Goal: Task Accomplishment & Management: Complete application form

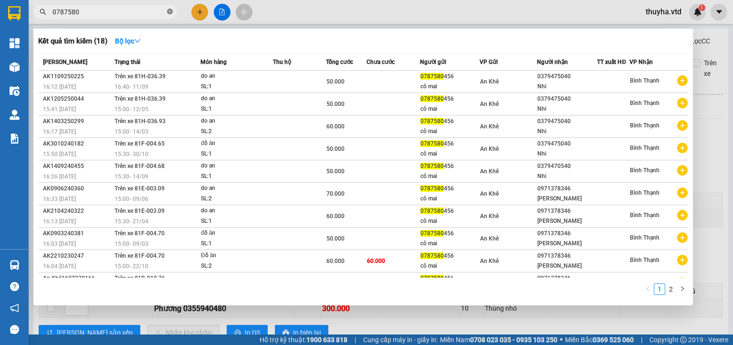
click at [170, 10] on icon "close-circle" at bounding box center [170, 12] width 6 height 6
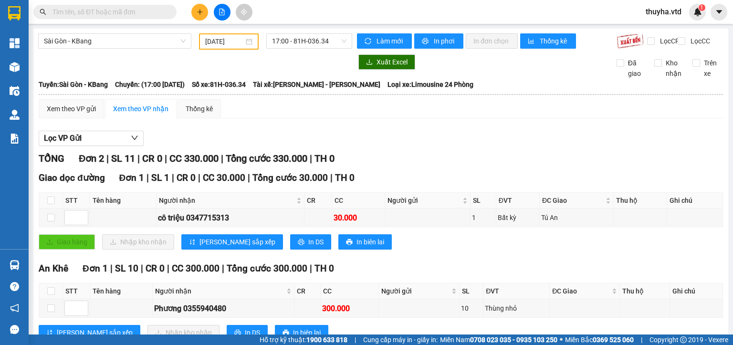
click at [70, 12] on input "text" at bounding box center [108, 12] width 113 height 10
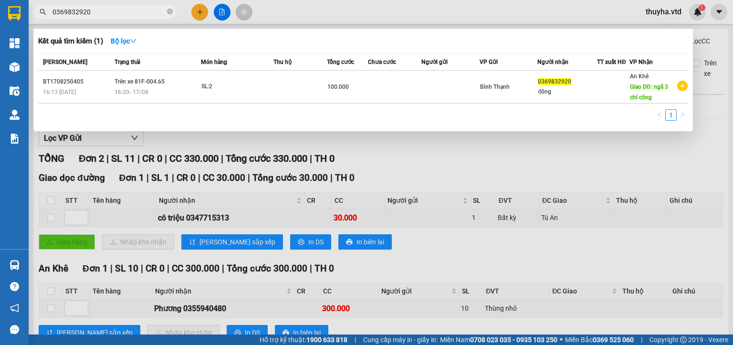
type input "0369832920"
click at [409, 163] on div at bounding box center [366, 172] width 733 height 345
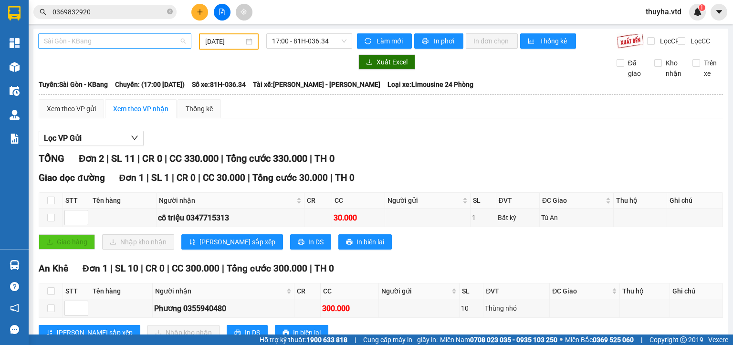
click at [80, 39] on span "Sài Gòn - KBang" at bounding box center [115, 41] width 142 height 14
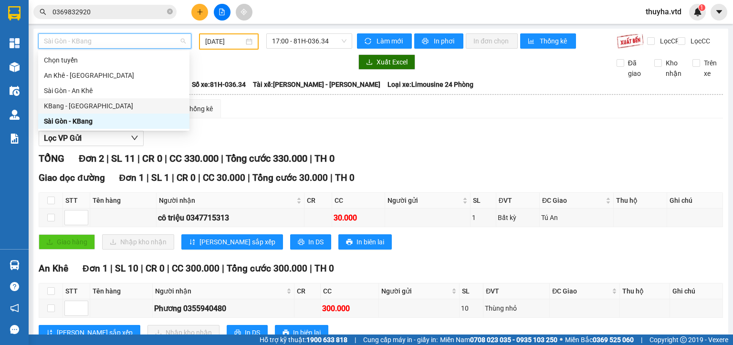
click at [73, 106] on div "KBang - [GEOGRAPHIC_DATA]" at bounding box center [114, 106] width 140 height 10
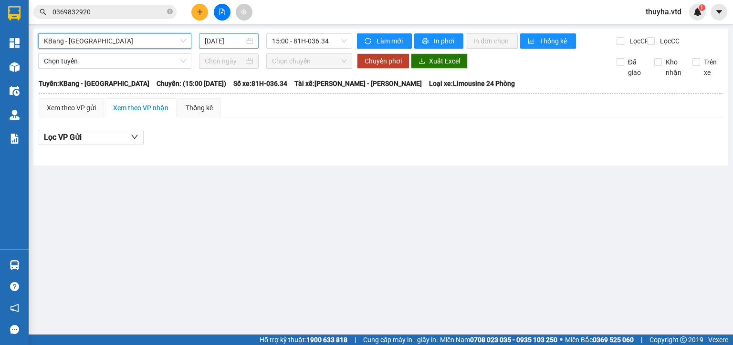
click at [220, 41] on input "[DATE]" at bounding box center [224, 41] width 39 height 10
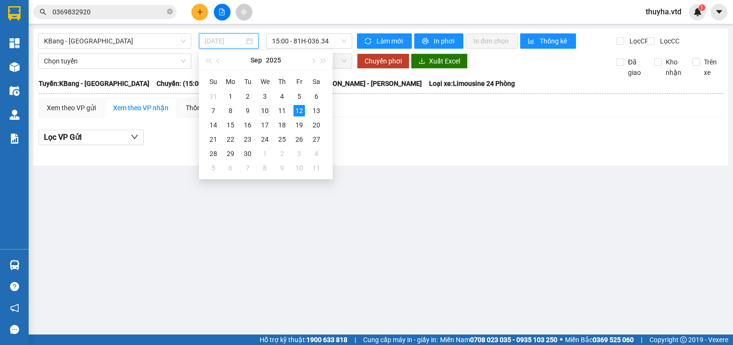
click at [265, 111] on div "10" at bounding box center [264, 110] width 11 height 11
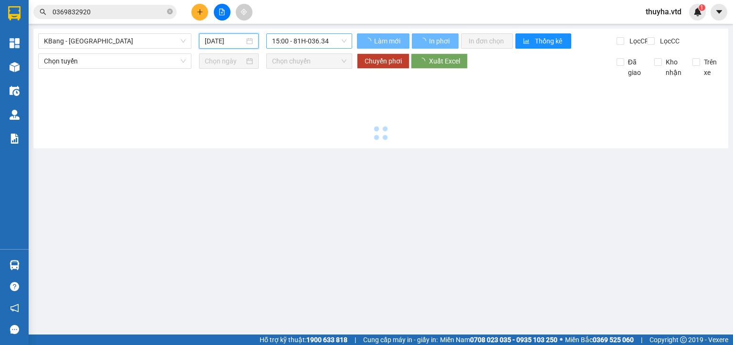
type input "[DATE]"
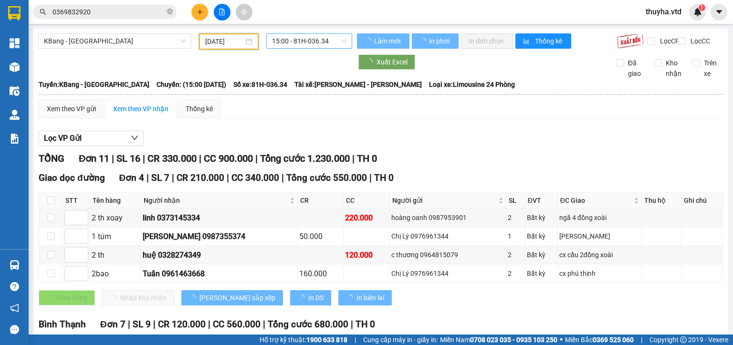
click at [315, 45] on span "15:00 - 81H-036.34" at bounding box center [309, 41] width 75 height 14
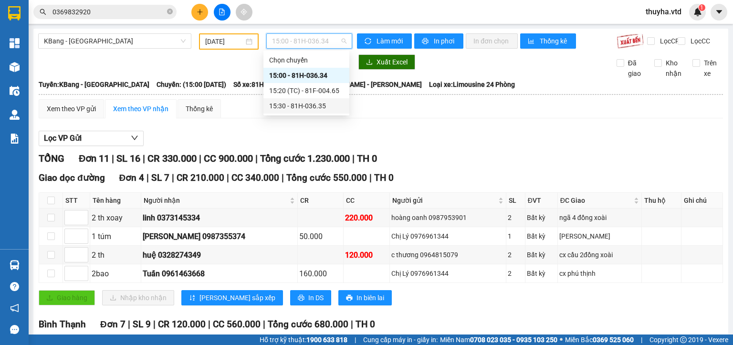
click at [326, 107] on div "15:30 - 81H-036.35" at bounding box center [306, 106] width 74 height 10
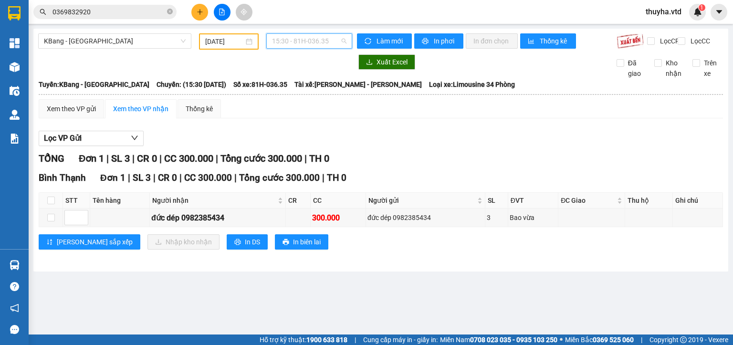
click at [293, 40] on span "15:30 - 81H-036.35" at bounding box center [309, 41] width 75 height 14
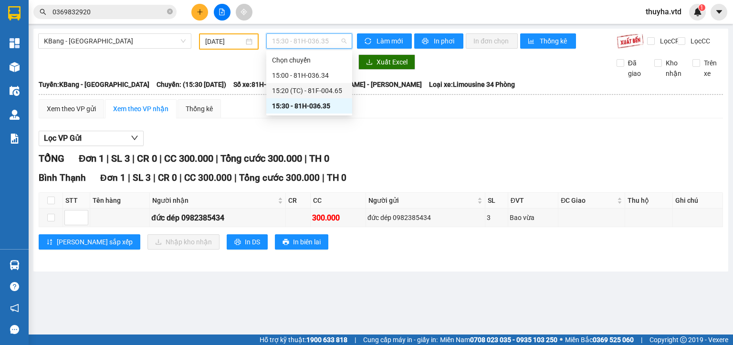
click at [313, 94] on div "15:20 (TC) - 81F-004.65" at bounding box center [309, 90] width 74 height 10
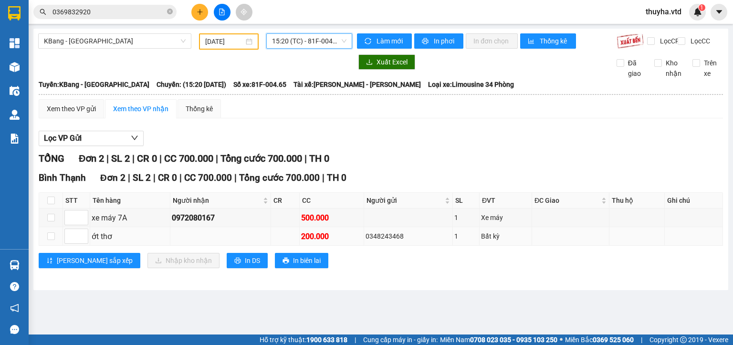
click at [379, 241] on div "0348243468" at bounding box center [408, 236] width 85 height 10
copy div "0348243468"
click at [92, 13] on input "0369832920" at bounding box center [108, 12] width 113 height 10
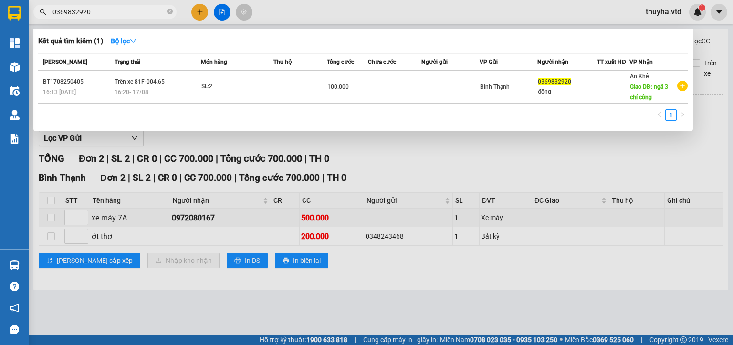
click at [92, 13] on input "0369832920" at bounding box center [108, 12] width 113 height 10
paste input "48243468"
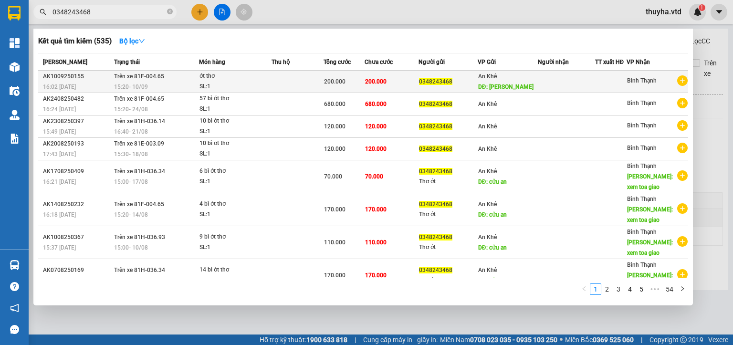
type input "0348243468"
click at [188, 82] on div "15:20 [DATE]" at bounding box center [156, 87] width 84 height 10
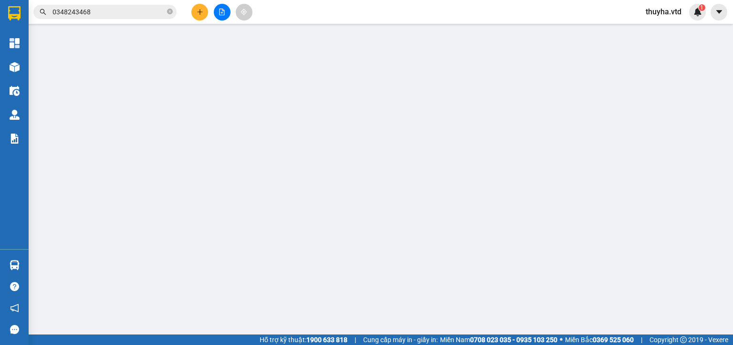
type input "0348243468"
type input "[PERSON_NAME]"
type input "200.000"
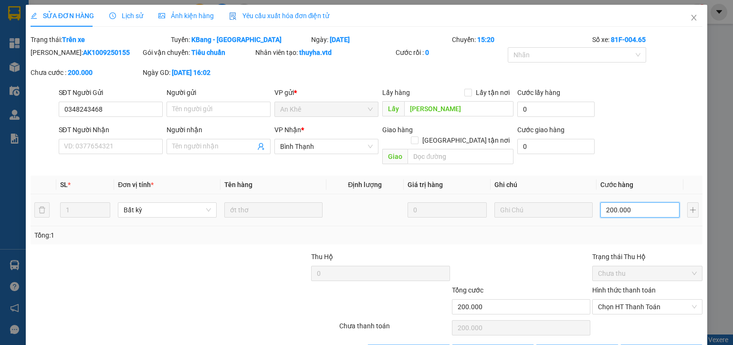
click at [613, 202] on input "200.000" at bounding box center [639, 209] width 79 height 15
type input "1"
type input "11"
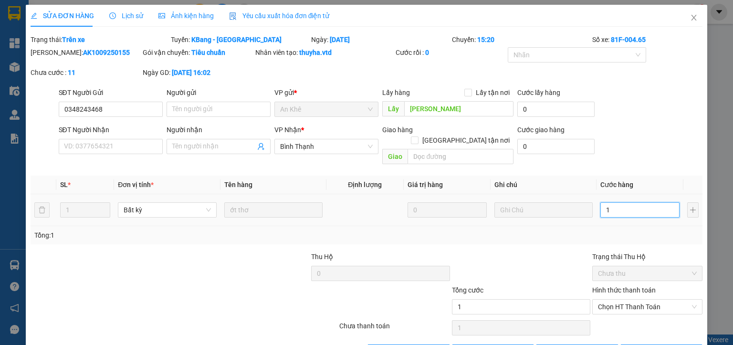
type input "11"
type input "110"
type input "1.100"
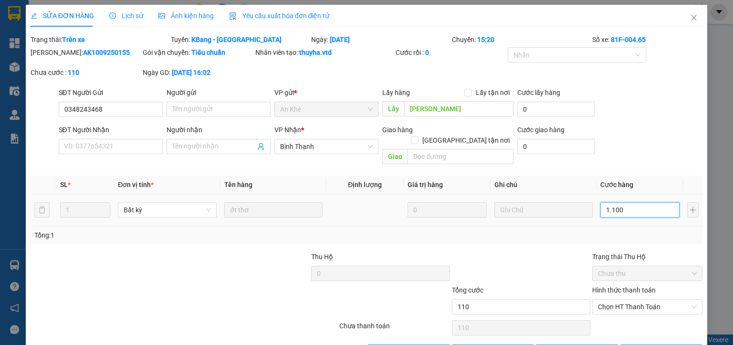
type input "1.100"
type input "11.000"
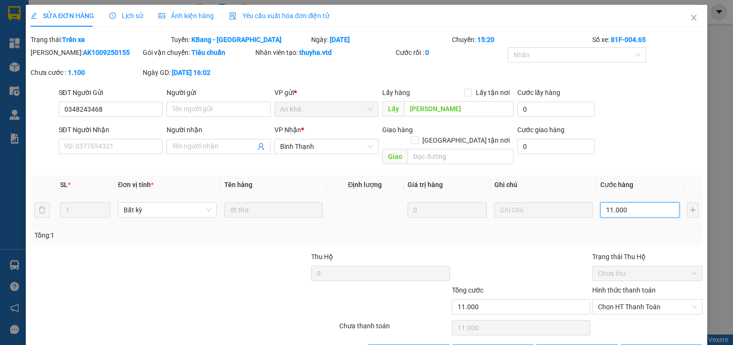
type input "110.000"
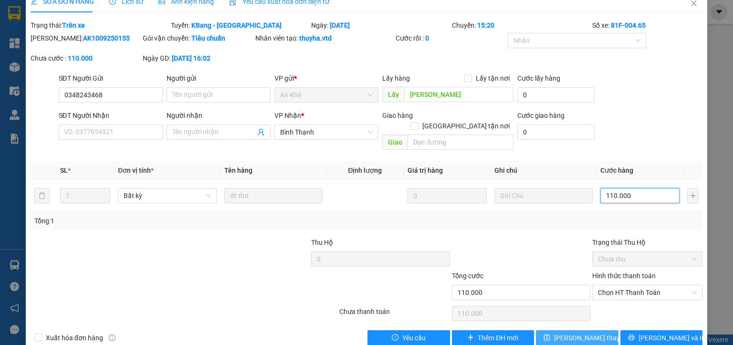
scroll to position [22, 0]
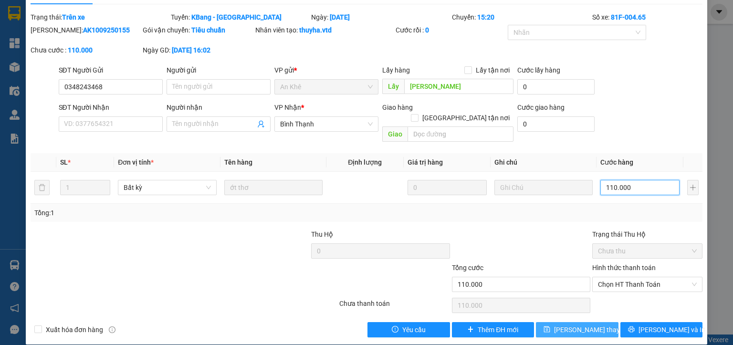
type input "110.000"
click at [580, 324] on span "[PERSON_NAME] thay đổi" at bounding box center [592, 329] width 76 height 10
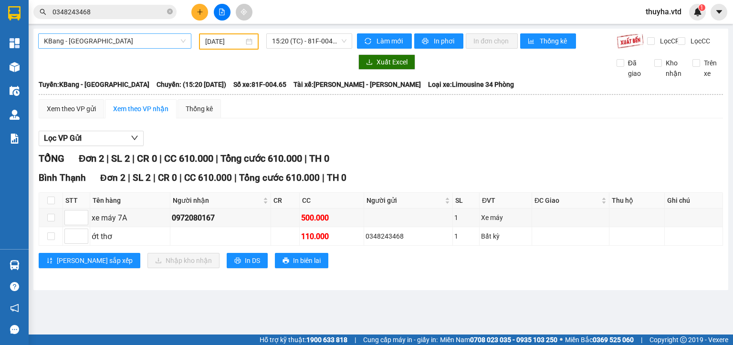
drag, startPoint x: 117, startPoint y: 40, endPoint x: 119, endPoint y: 48, distance: 8.8
click at [118, 41] on span "KBang - [GEOGRAPHIC_DATA]" at bounding box center [115, 41] width 142 height 14
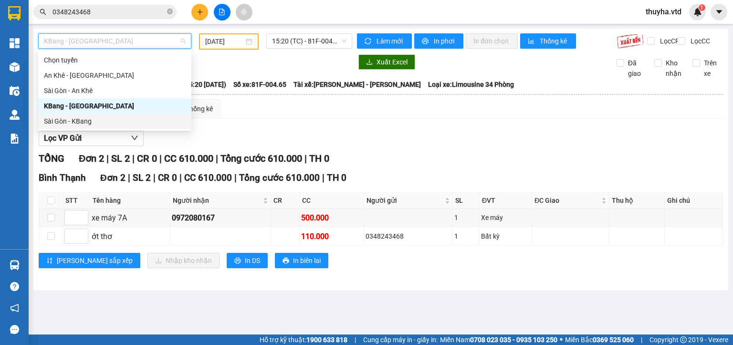
drag, startPoint x: 89, startPoint y: 122, endPoint x: 93, endPoint y: 119, distance: 4.9
click at [93, 119] on div "Sài Gòn - KBang" at bounding box center [115, 121] width 142 height 10
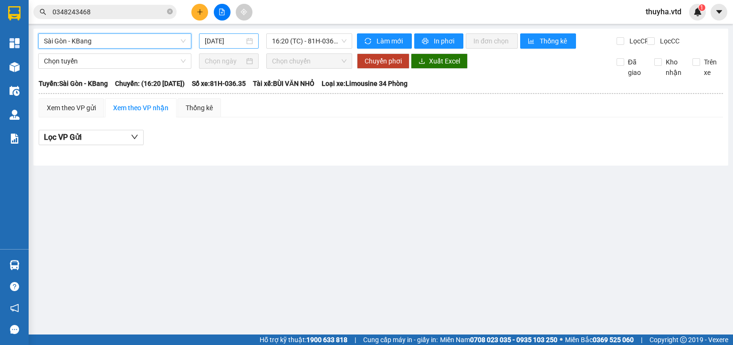
click at [213, 41] on input "[DATE]" at bounding box center [224, 41] width 39 height 10
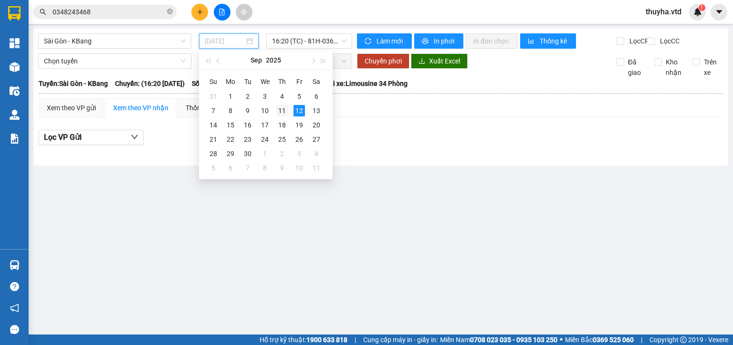
click at [284, 108] on div "11" at bounding box center [281, 110] width 11 height 11
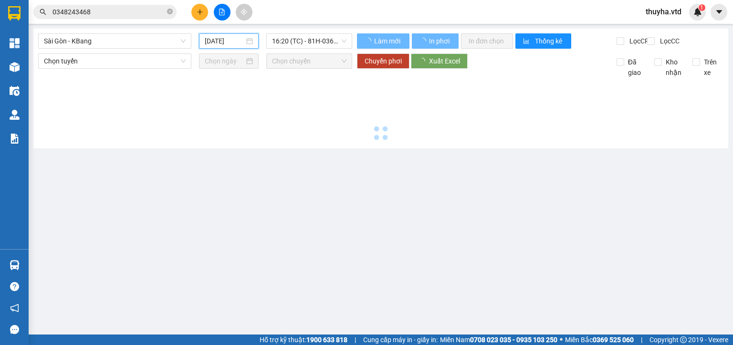
type input "[DATE]"
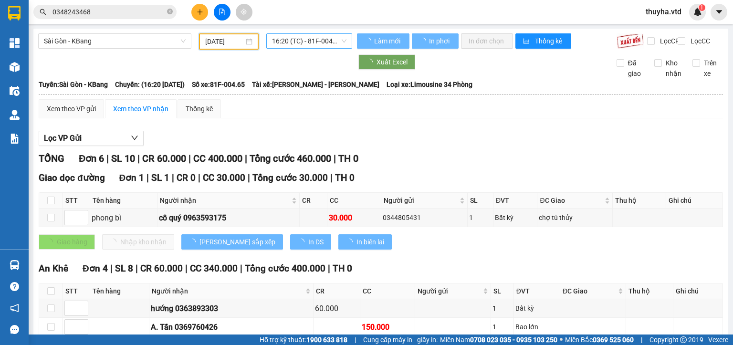
click at [302, 36] on span "16:20 (TC) - 81F-004.65" at bounding box center [309, 41] width 75 height 14
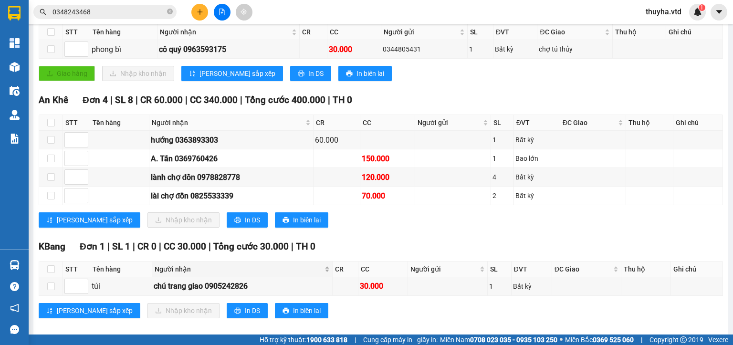
scroll to position [183, 0]
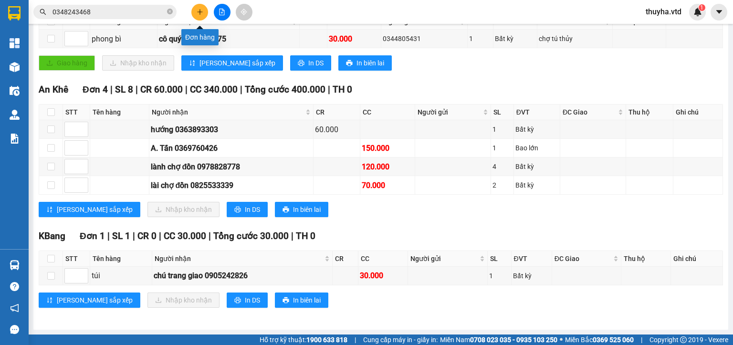
click at [198, 10] on icon "plus" at bounding box center [200, 12] width 7 height 7
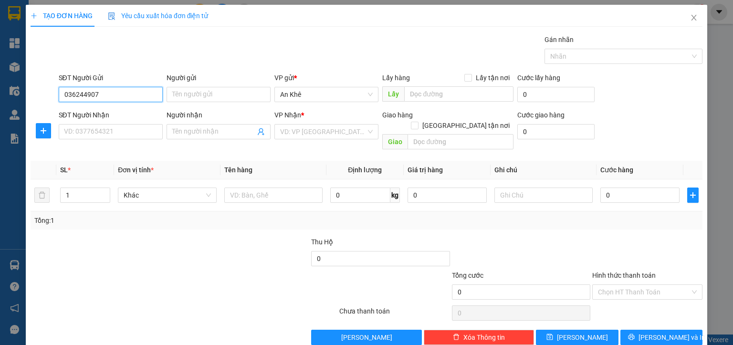
type input "0362449075"
click at [103, 116] on div "0362449075" at bounding box center [109, 113] width 92 height 10
type input "hà ra"
click at [178, 188] on span "Bất kỳ" at bounding box center [167, 195] width 87 height 14
type input "0362449075"
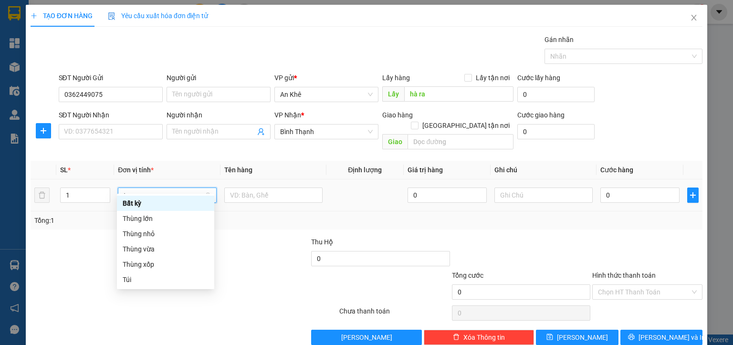
type input "th"
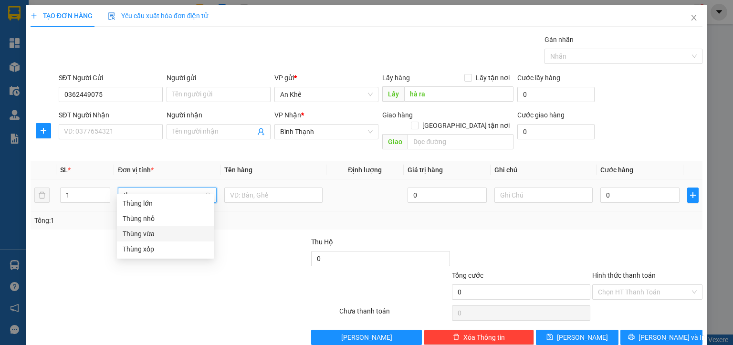
click at [167, 233] on div "Thùng vừa" at bounding box center [166, 234] width 86 height 10
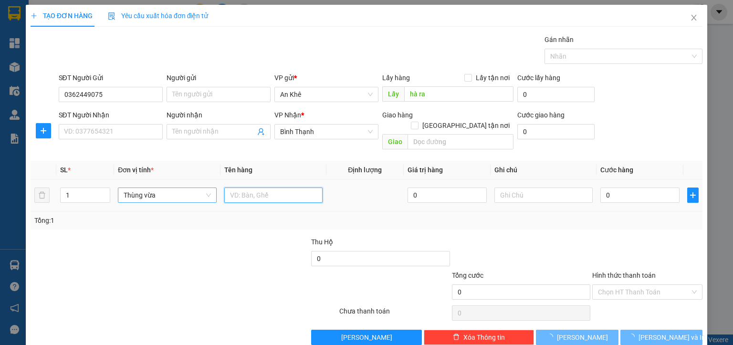
click at [227, 188] on input "text" at bounding box center [273, 195] width 98 height 15
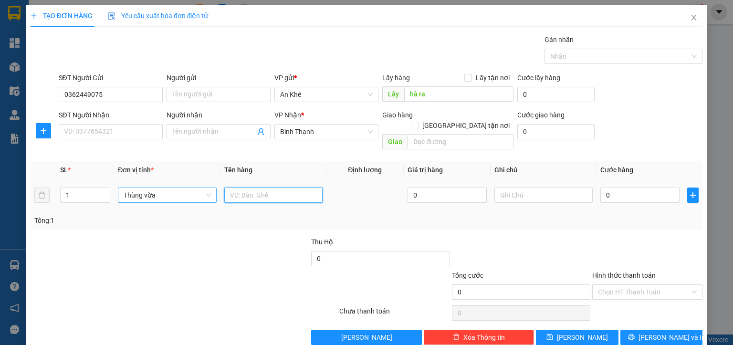
type input "d"
type input "đồ ăn"
click at [609, 188] on input "0" at bounding box center [639, 195] width 79 height 15
type input "7"
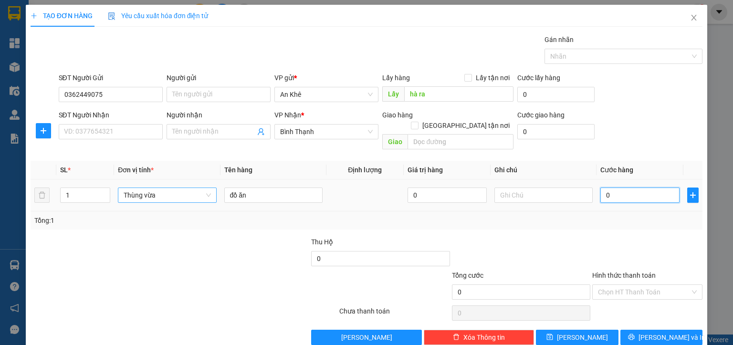
type input "7"
type input "70"
type input "700"
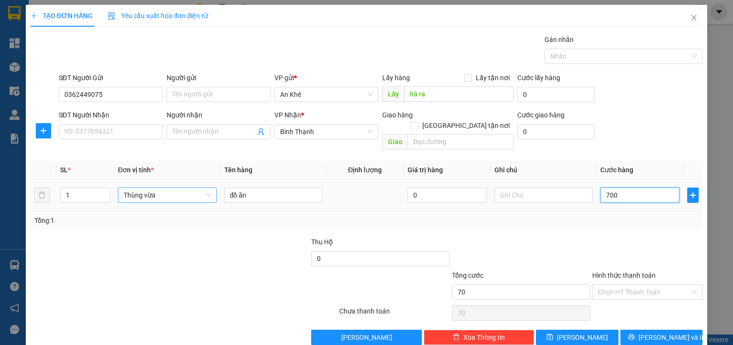
type input "700"
type input "7.000"
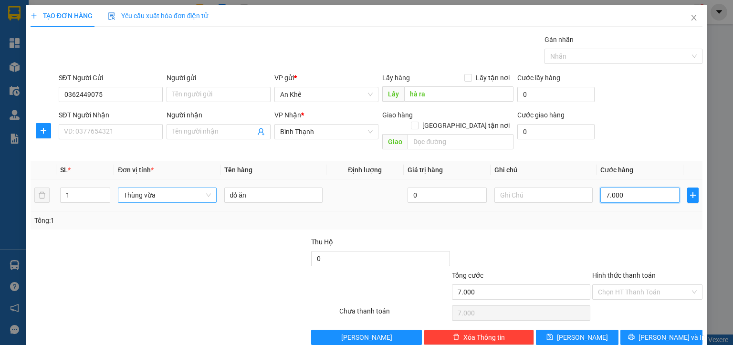
type input "70.000"
click at [529, 188] on input "text" at bounding box center [543, 195] width 98 height 15
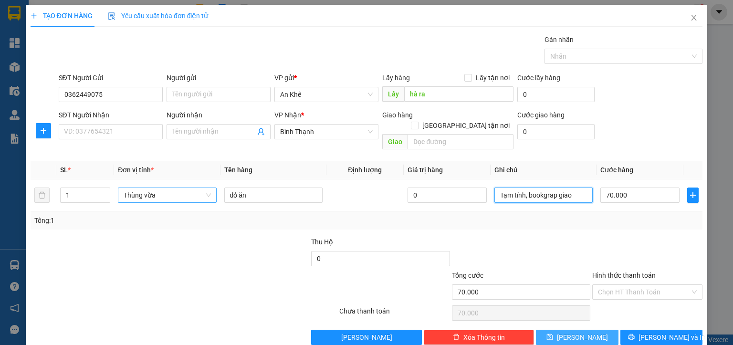
type input "Tạm tính, bookgrap giao"
click at [567, 330] on button "[PERSON_NAME]" at bounding box center [577, 337] width 83 height 15
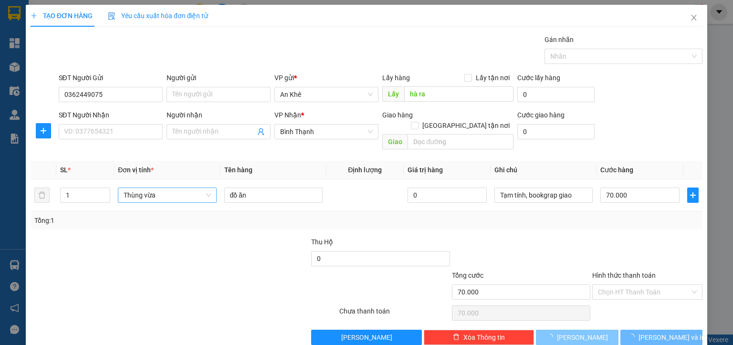
type input "0"
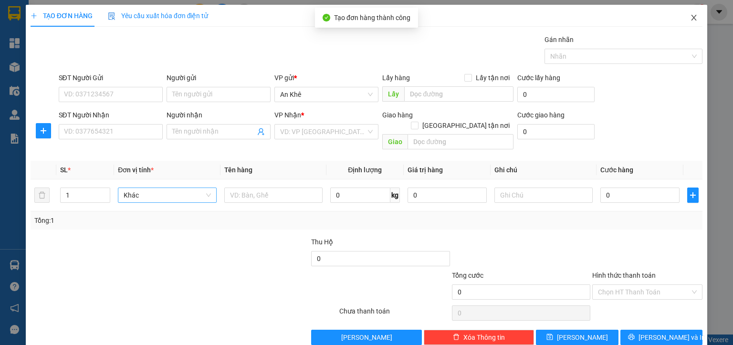
click at [690, 19] on icon "close" at bounding box center [694, 18] width 8 height 8
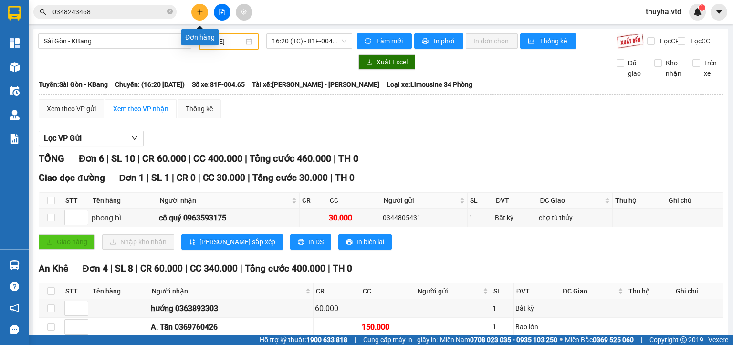
click at [198, 12] on icon "plus" at bounding box center [200, 12] width 7 height 7
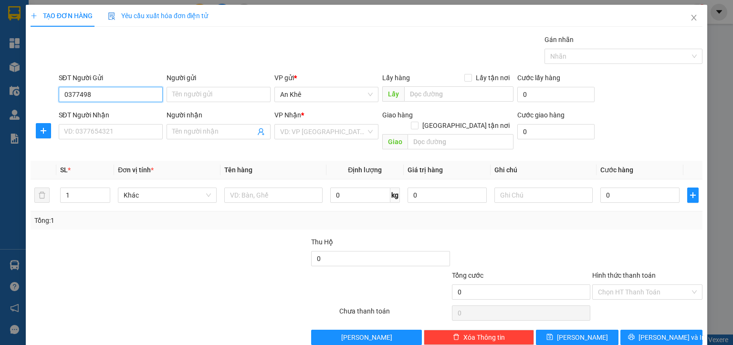
click at [94, 94] on input "0377498" at bounding box center [111, 94] width 104 height 15
type input "0377498914"
click at [419, 94] on input "text" at bounding box center [458, 93] width 109 height 15
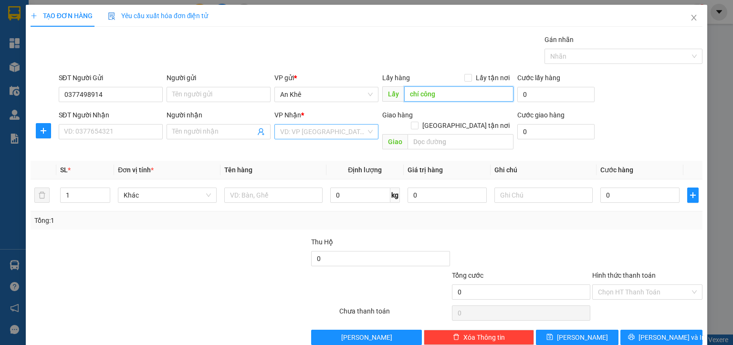
type input "chí công"
click at [300, 129] on input "search" at bounding box center [323, 132] width 86 height 14
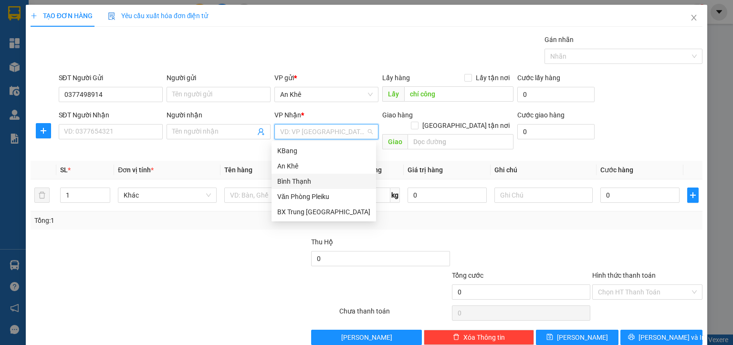
click at [306, 180] on div "Bình Thạnh" at bounding box center [323, 181] width 93 height 10
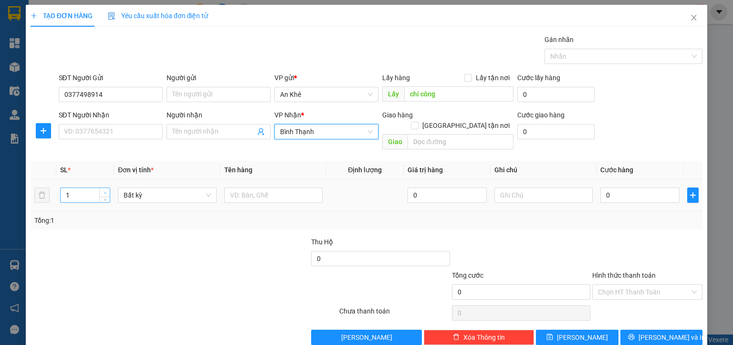
type input "2"
click at [104, 191] on icon "up" at bounding box center [105, 192] width 3 height 3
click at [133, 188] on span "Bất kỳ" at bounding box center [167, 195] width 87 height 14
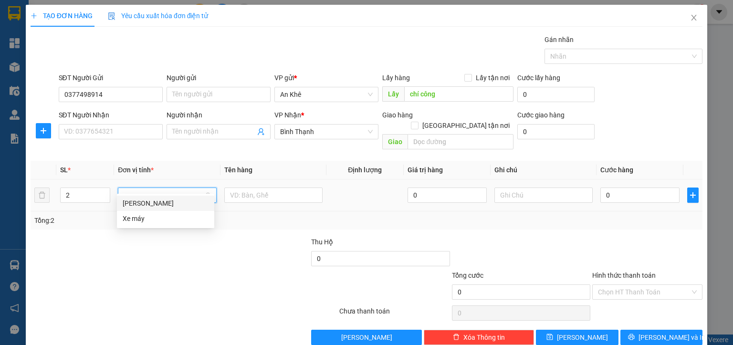
type input "m"
drag, startPoint x: 135, startPoint y: 205, endPoint x: 171, endPoint y: 200, distance: 36.1
click at [137, 205] on div "[PERSON_NAME]" at bounding box center [166, 203] width 86 height 10
click at [246, 188] on input "text" at bounding box center [277, 195] width 98 height 15
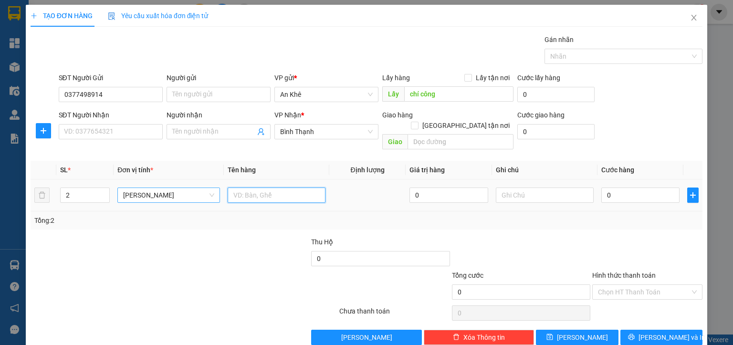
type input "d"
type input "đồ ăn"
click at [609, 188] on input "0" at bounding box center [640, 195] width 79 height 15
type input "1"
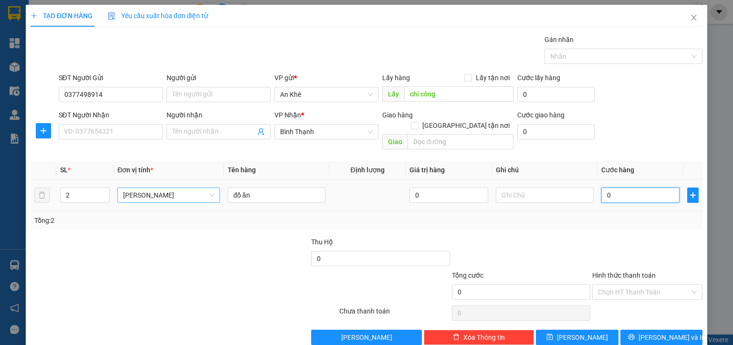
type input "1"
type input "12"
type input "120"
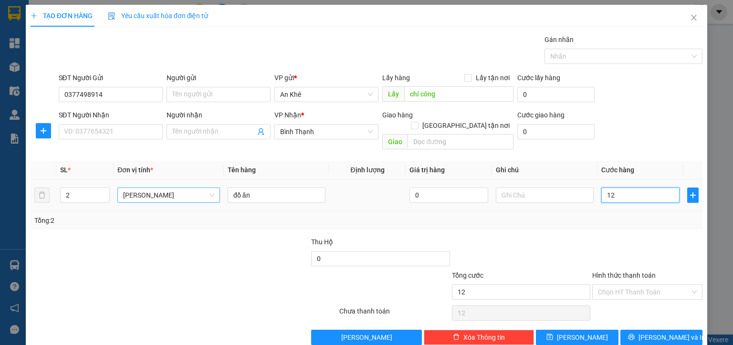
type input "120"
type input "1.200"
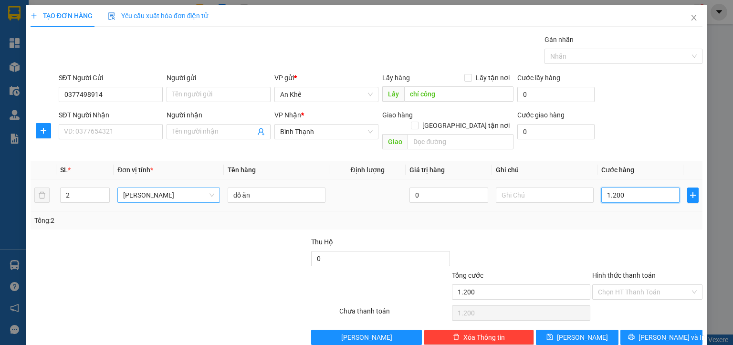
type input "12.000"
type input "120.000"
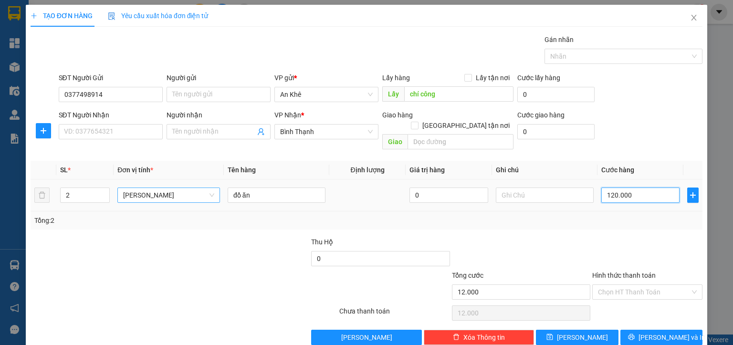
type input "120.000"
click at [530, 188] on input "text" at bounding box center [545, 195] width 98 height 15
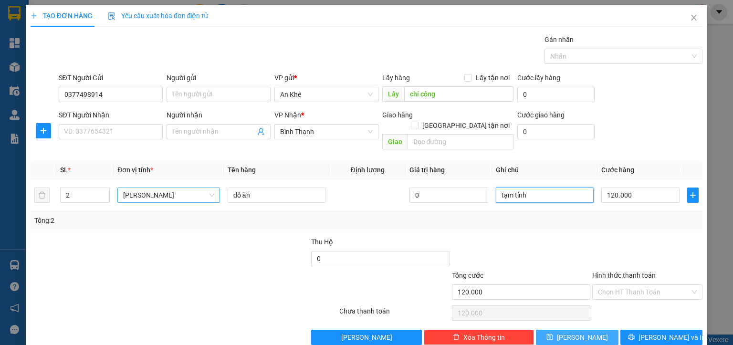
type input "tạm tính"
click at [553, 334] on icon "save" at bounding box center [550, 337] width 6 height 6
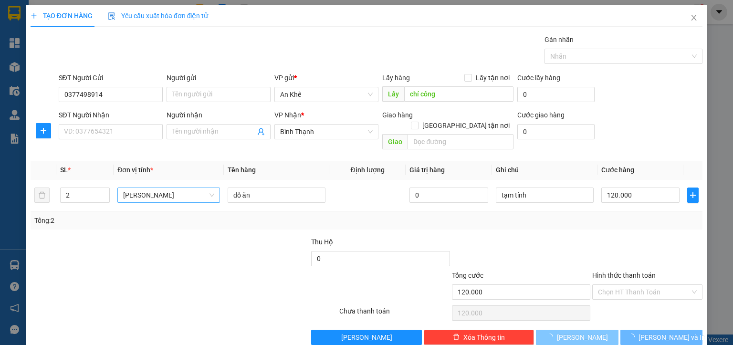
type input "1"
type input "0"
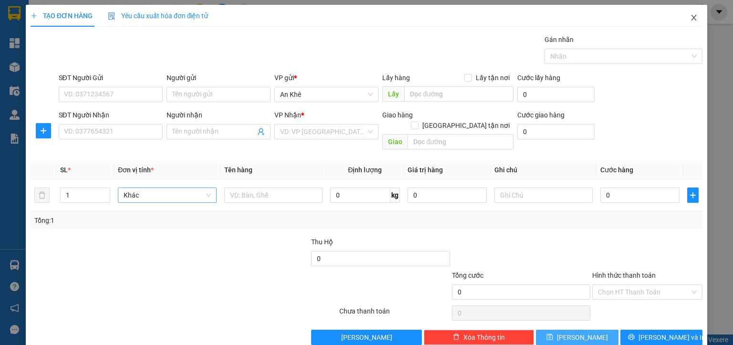
click at [690, 20] on icon "close" at bounding box center [694, 18] width 8 height 8
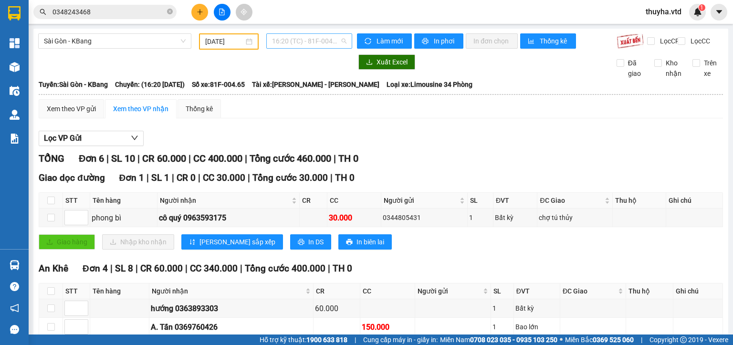
click at [308, 44] on span "16:20 (TC) - 81F-004.65" at bounding box center [309, 41] width 75 height 14
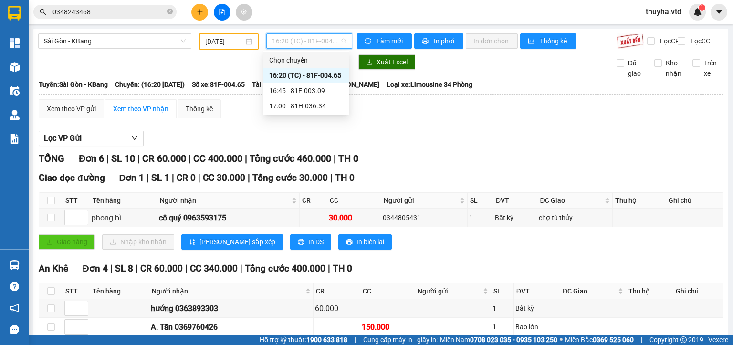
click at [212, 45] on input "[DATE]" at bounding box center [224, 41] width 38 height 10
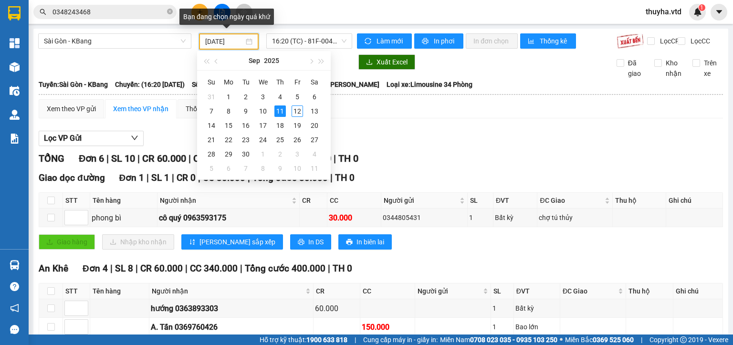
type input "[DATE]"
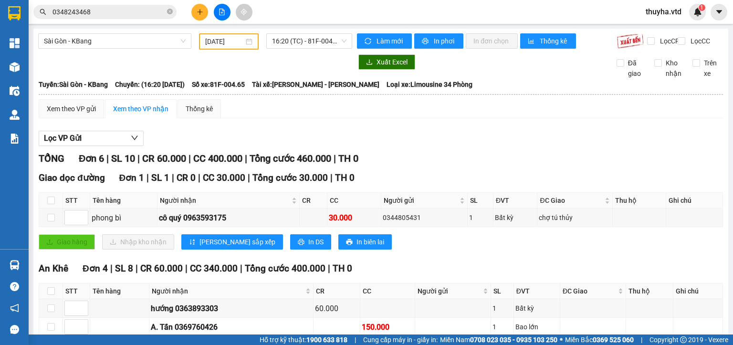
click at [395, 135] on div "Lọc VP Gửi TỔNG Đơn 6 | SL 10 | CR 60.000 | CC 400.000 | Tổng cước 460.000 | T…" at bounding box center [381, 312] width 684 height 373
click at [315, 41] on span "16:20 (TC) - 81F-004.65" at bounding box center [309, 41] width 75 height 14
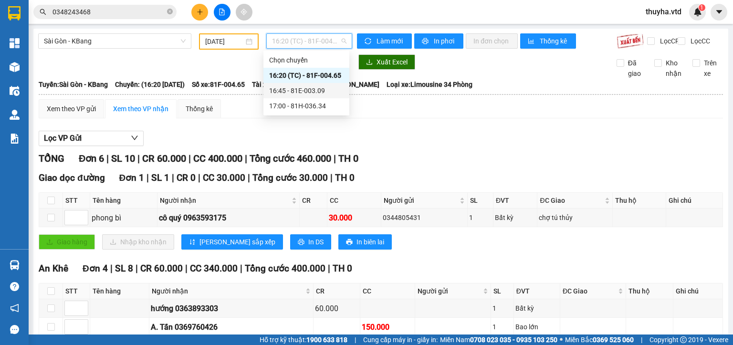
click at [317, 93] on div "16:45 - 81E-003.09" at bounding box center [306, 90] width 74 height 10
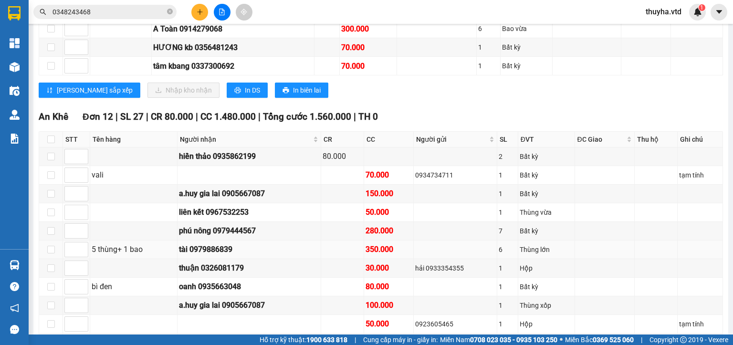
scroll to position [334, 0]
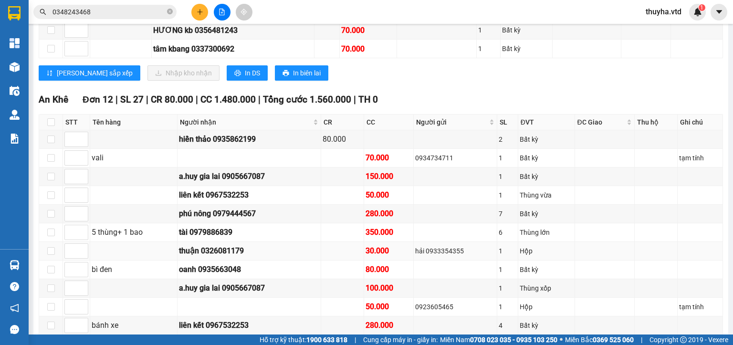
drag, startPoint x: 383, startPoint y: 257, endPoint x: 383, endPoint y: 252, distance: 4.8
click at [383, 252] on div "30.000" at bounding box center [389, 251] width 46 height 12
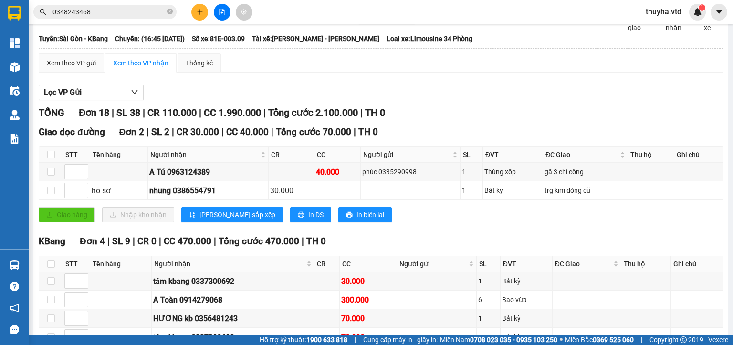
scroll to position [0, 0]
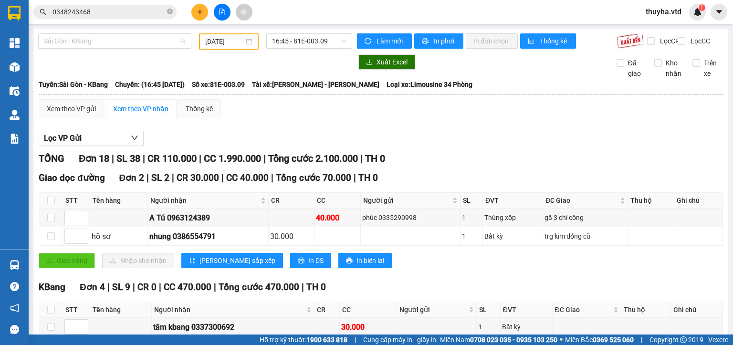
drag, startPoint x: 101, startPoint y: 46, endPoint x: 82, endPoint y: 90, distance: 47.7
click at [100, 47] on span "Sài Gòn - KBang" at bounding box center [115, 41] width 142 height 14
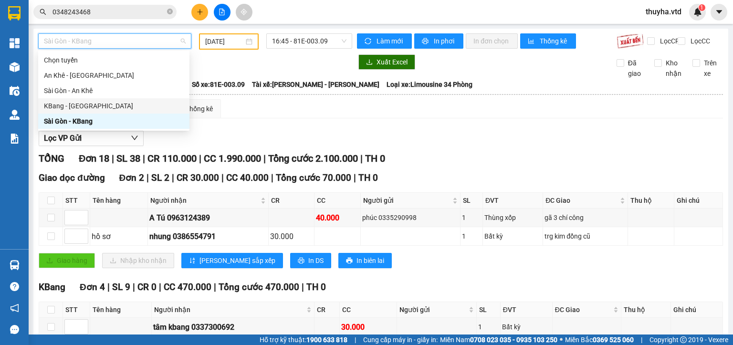
click at [73, 105] on div "KBang - [GEOGRAPHIC_DATA]" at bounding box center [114, 106] width 140 height 10
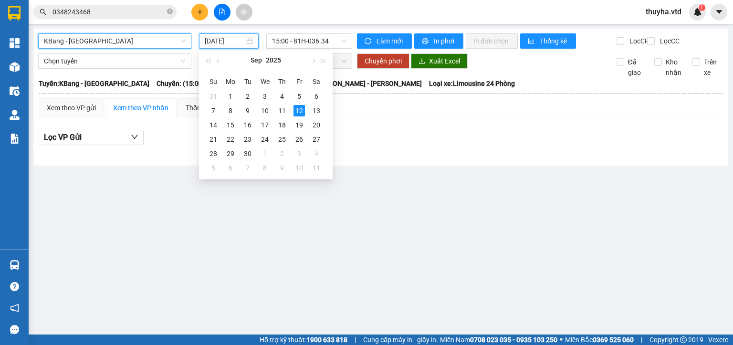
click at [216, 39] on input "[DATE]" at bounding box center [224, 41] width 39 height 10
click at [246, 111] on div "9" at bounding box center [247, 110] width 11 height 11
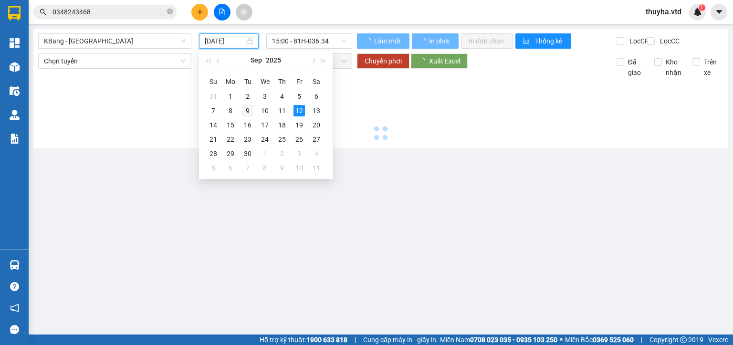
type input "[DATE]"
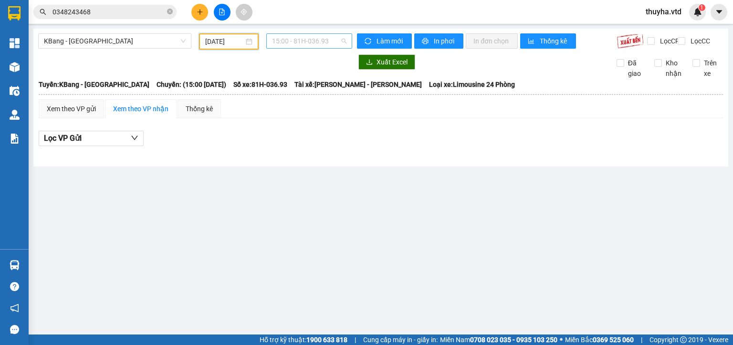
click at [302, 38] on span "15:00 - 81H-036.93" at bounding box center [309, 41] width 75 height 14
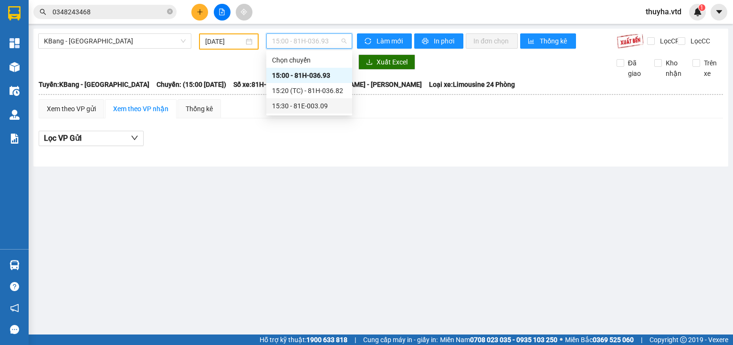
click at [317, 110] on div "15:30 - 81E-003.09" at bounding box center [309, 106] width 74 height 10
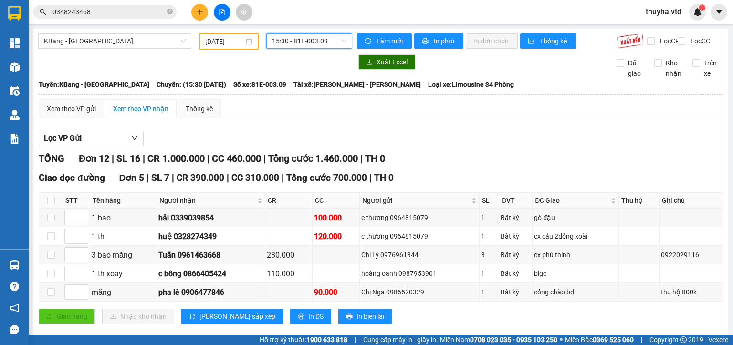
drag, startPoint x: 72, startPoint y: 41, endPoint x: 81, endPoint y: 83, distance: 43.5
click at [72, 42] on span "KBang - [GEOGRAPHIC_DATA]" at bounding box center [115, 41] width 142 height 14
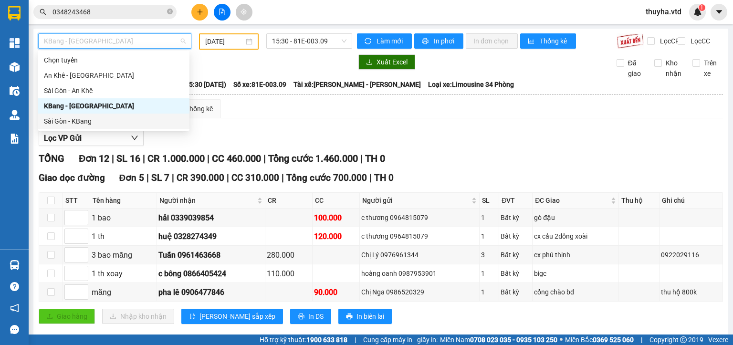
click at [79, 121] on div "Sài Gòn - KBang" at bounding box center [114, 121] width 140 height 10
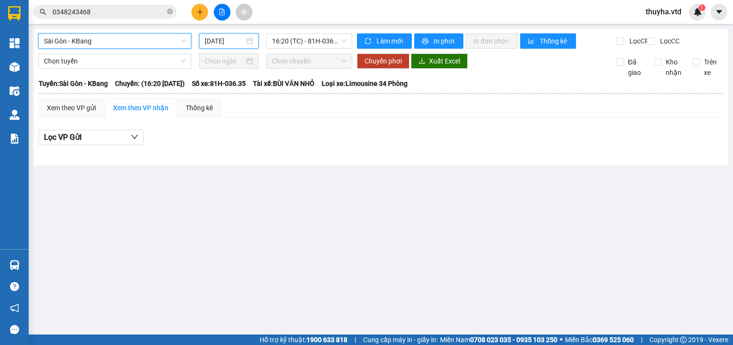
click at [217, 43] on input "[DATE]" at bounding box center [224, 41] width 39 height 10
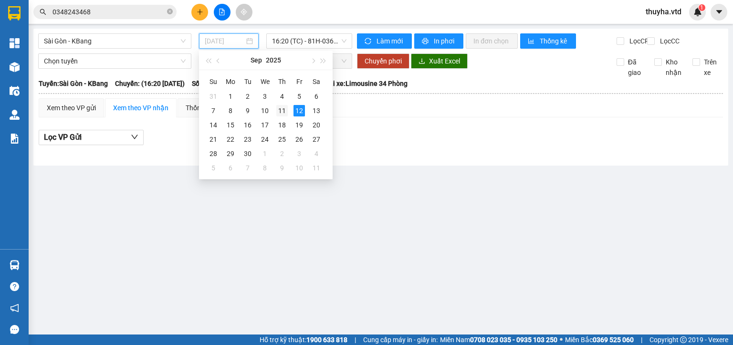
click at [277, 110] on div "11" at bounding box center [281, 110] width 11 height 11
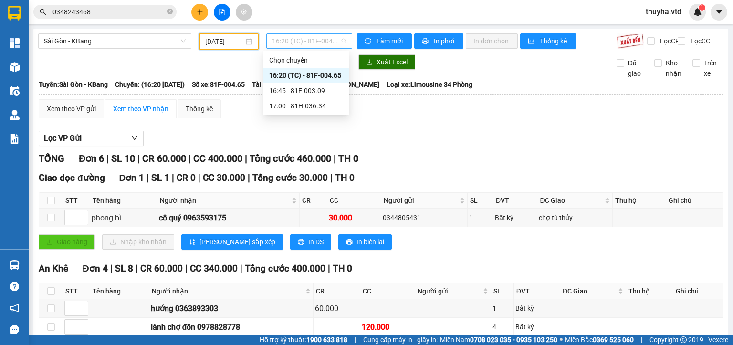
click at [290, 42] on span "16:20 (TC) - 81F-004.65" at bounding box center [309, 41] width 75 height 14
click at [298, 93] on div "16:45 - 81E-003.09" at bounding box center [306, 90] width 74 height 10
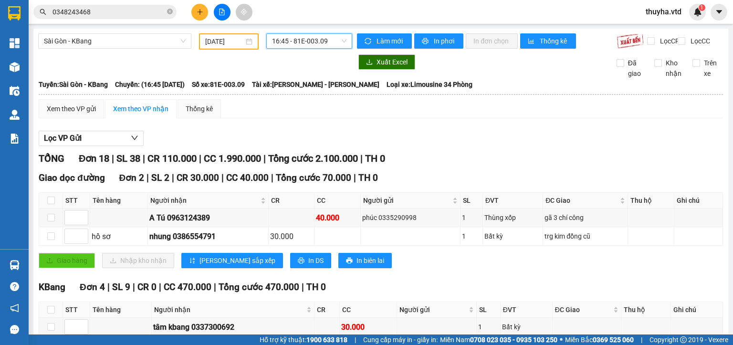
click at [285, 43] on span "16:45 - 81E-003.09" at bounding box center [309, 41] width 75 height 14
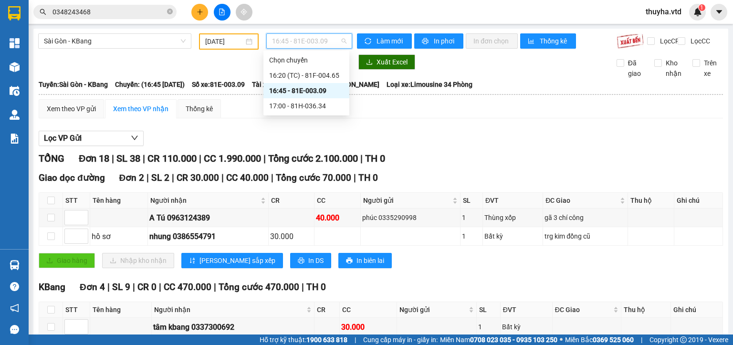
click at [205, 39] on input "[DATE]" at bounding box center [224, 41] width 38 height 10
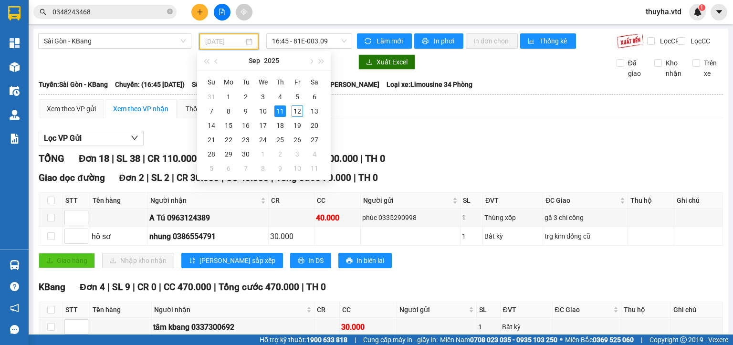
type input "[DATE]"
